Goal: Find specific page/section: Find specific page/section

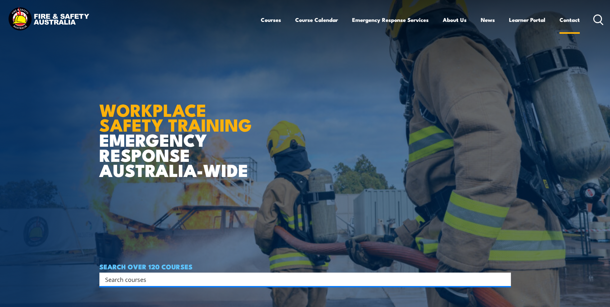
click at [567, 19] on link "Contact" at bounding box center [570, 19] width 20 height 17
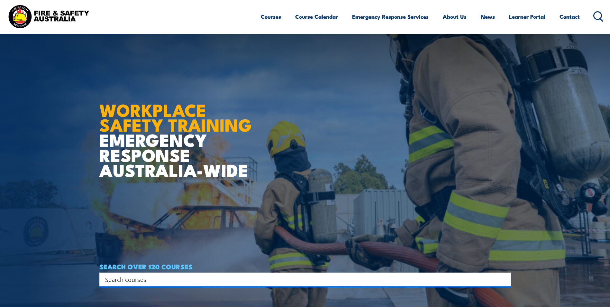
scroll to position [99, 0]
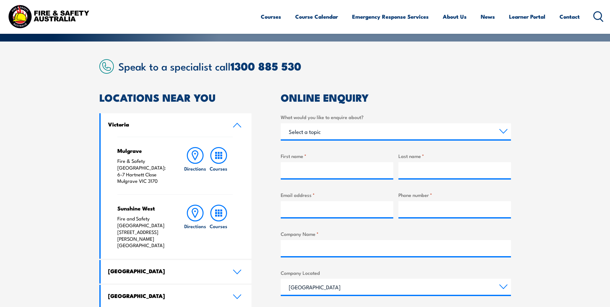
scroll to position [161, 0]
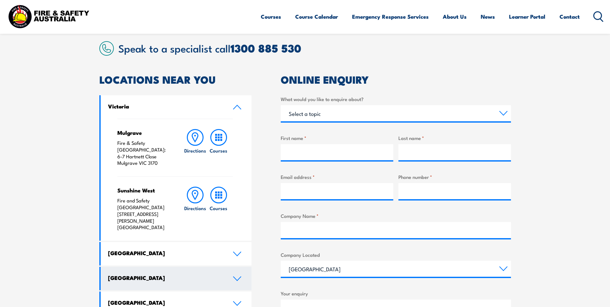
click at [237, 276] on icon at bounding box center [237, 278] width 9 height 5
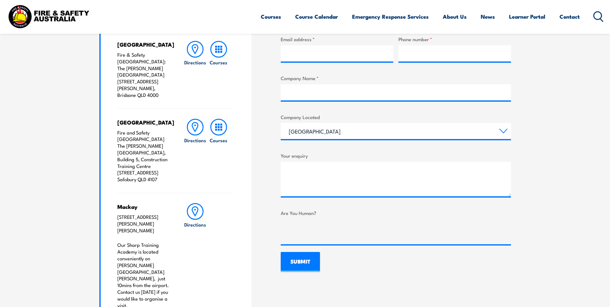
scroll to position [354, 0]
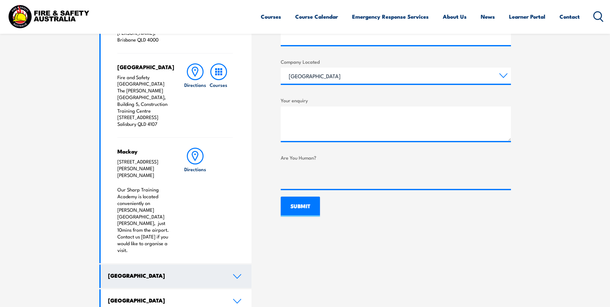
click at [237, 274] on icon at bounding box center [237, 276] width 9 height 5
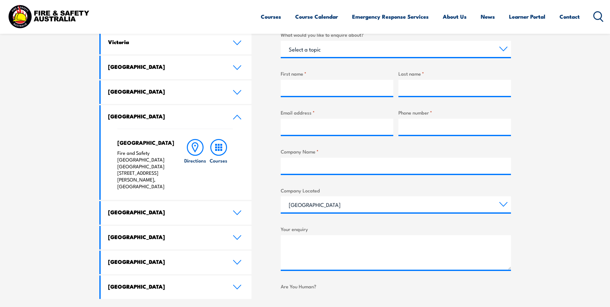
scroll to position [0, 0]
